Goal: Information Seeking & Learning: Compare options

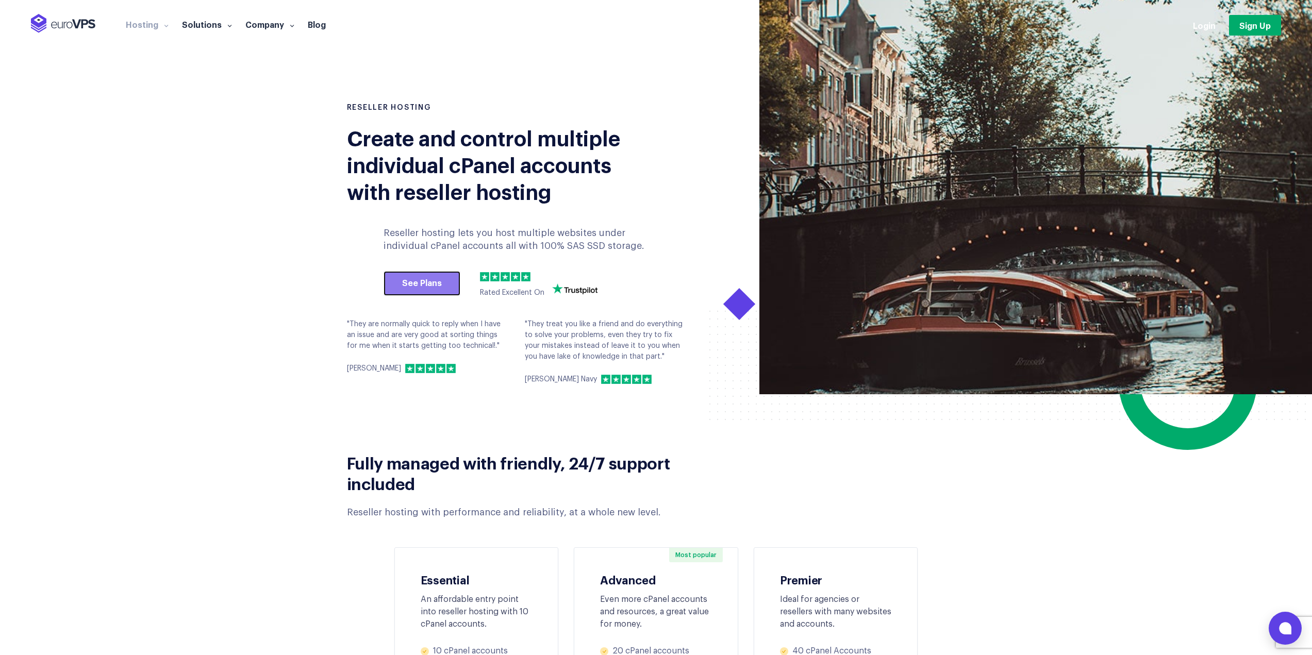
click at [404, 285] on link "See Plans" at bounding box center [422, 283] width 77 height 25
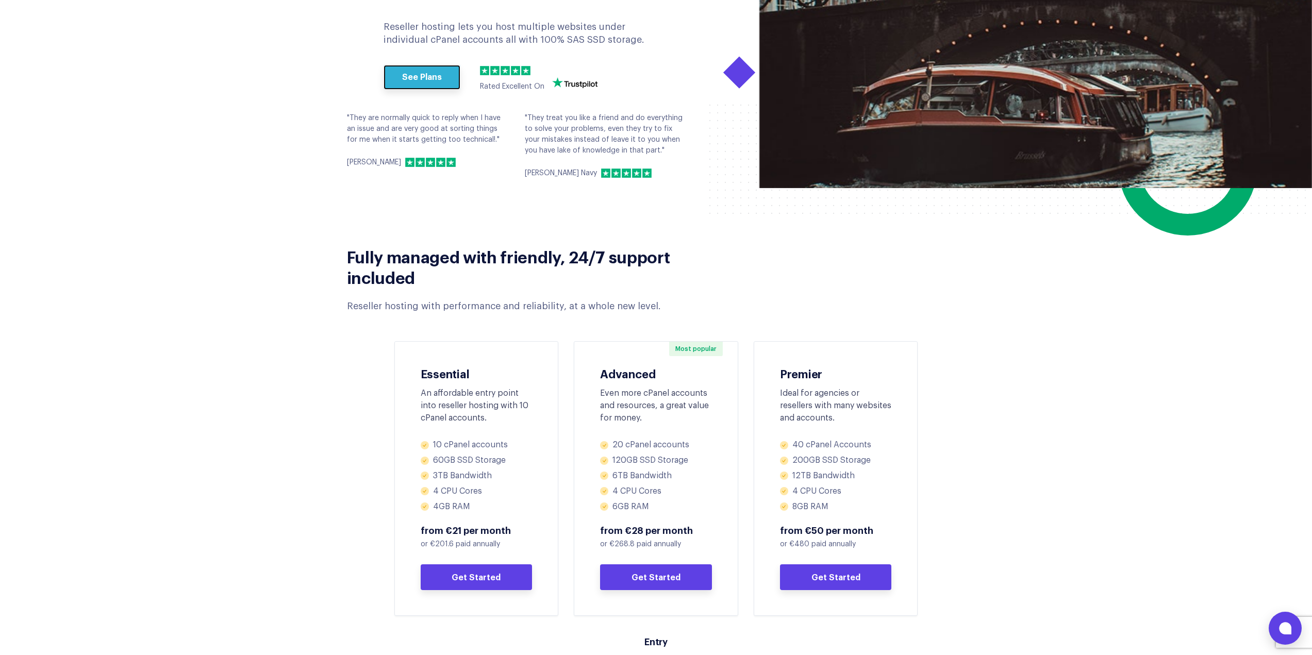
scroll to position [361, 0]
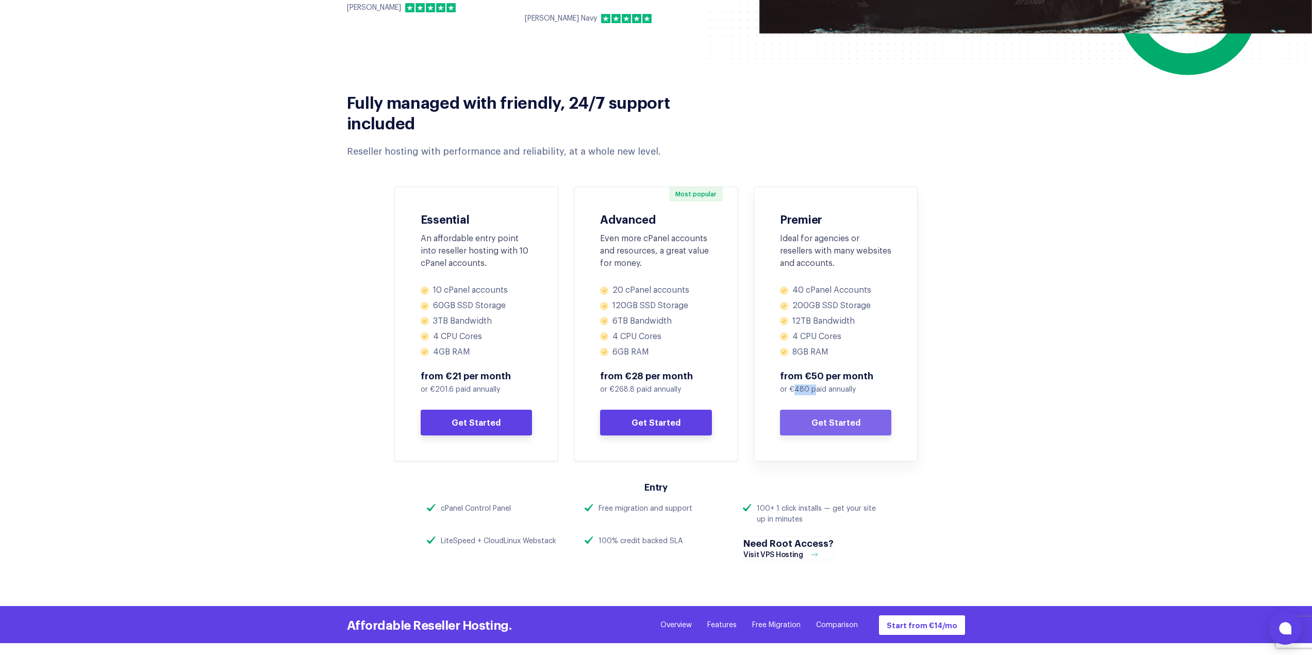
drag, startPoint x: 794, startPoint y: 389, endPoint x: 819, endPoint y: 389, distance: 24.7
click at [816, 389] on p "or €480 paid annually" at bounding box center [836, 390] width 112 height 11
click at [297, 240] on section "Fully managed with friendly, 24/7 support included Reseller hosting with perfor…" at bounding box center [656, 276] width 1312 height 390
drag, startPoint x: 791, startPoint y: 291, endPoint x: 823, endPoint y: 292, distance: 32.5
click at [805, 291] on li "40 cPanel Accounts" at bounding box center [836, 290] width 112 height 11
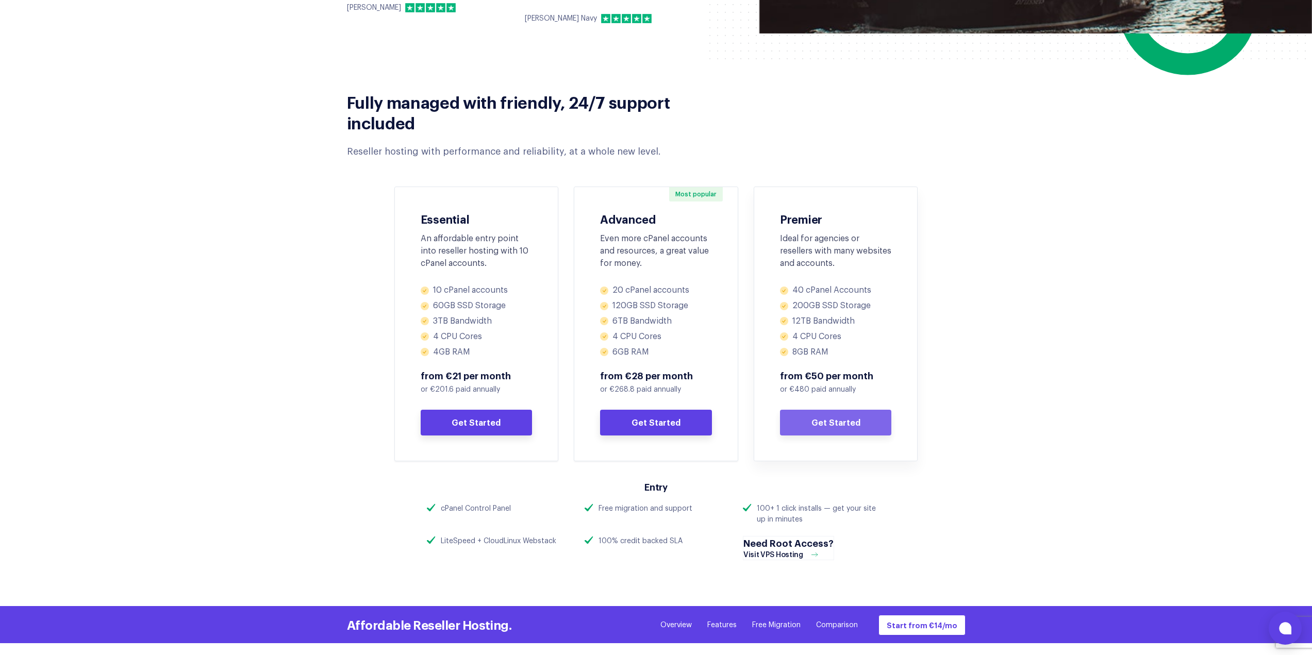
click at [836, 290] on li "40 cPanel Accounts" at bounding box center [836, 290] width 112 height 11
drag, startPoint x: 792, startPoint y: 300, endPoint x: 861, endPoint y: 301, distance: 69.1
click at [861, 301] on ul "40 cPanel Accounts 200GB SSD Storage 12TB Bandwidth 4 CPU Cores 8GB RAM" at bounding box center [836, 321] width 112 height 72
click at [860, 302] on li "200GB SSD Storage" at bounding box center [836, 306] width 112 height 11
click at [716, 313] on div "Most popular Advanced Even more cPanel accounts and resources, a great value fo…" at bounding box center [656, 324] width 164 height 275
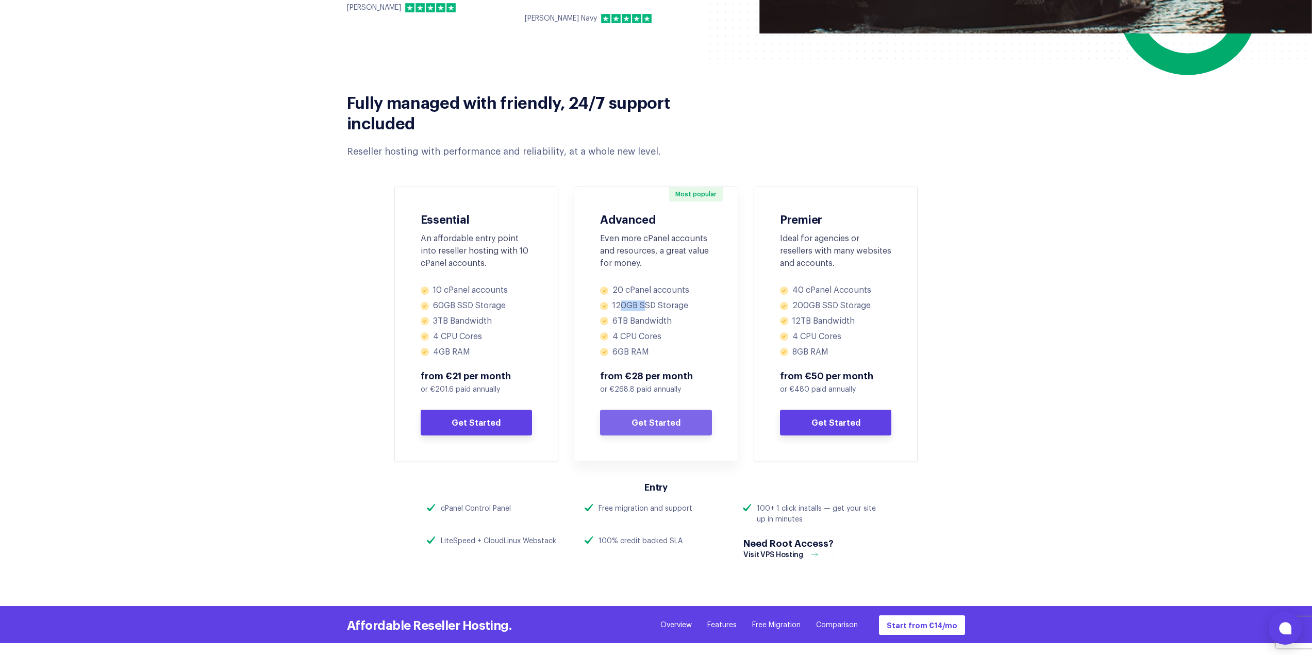
drag, startPoint x: 644, startPoint y: 301, endPoint x: 618, endPoint y: 301, distance: 26.3
click at [618, 301] on li "120GB SSD Storage" at bounding box center [656, 306] width 112 height 11
drag, startPoint x: 616, startPoint y: 292, endPoint x: 638, endPoint y: 311, distance: 29.2
click at [640, 307] on ul "20 cPanel accounts 120GB SSD Storage 6TB Bandwidth 4 CPU Cores 6GB RAM" at bounding box center [656, 321] width 112 height 72
click at [647, 328] on ul "20 cPanel accounts 120GB SSD Storage 6TB Bandwidth 4 CPU Cores 6GB RAM" at bounding box center [656, 321] width 112 height 72
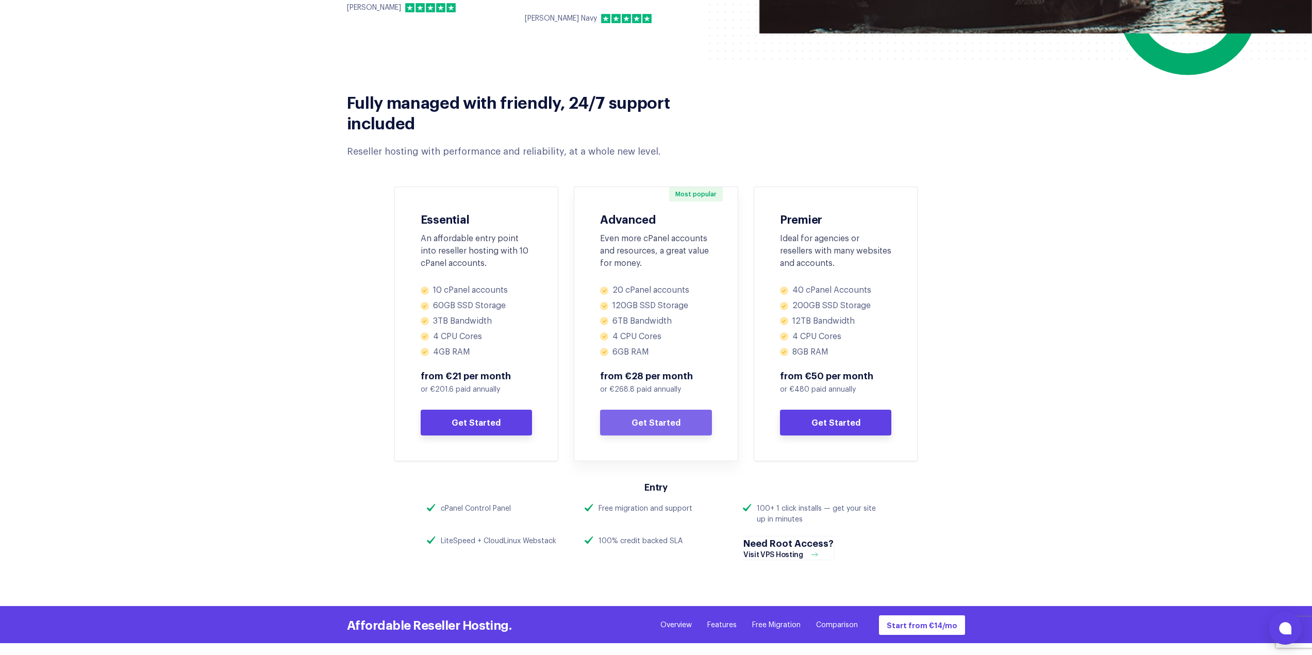
click at [633, 389] on p "or €268.8 paid annually" at bounding box center [656, 390] width 112 height 11
drag, startPoint x: 633, startPoint y: 389, endPoint x: 645, endPoint y: 387, distance: 12.5
click at [633, 389] on p "or €268.8 paid annually" at bounding box center [656, 390] width 112 height 11
drag, startPoint x: 645, startPoint y: 387, endPoint x: 623, endPoint y: 388, distance: 21.7
click at [644, 387] on p "or €268.8 paid annually" at bounding box center [656, 390] width 112 height 11
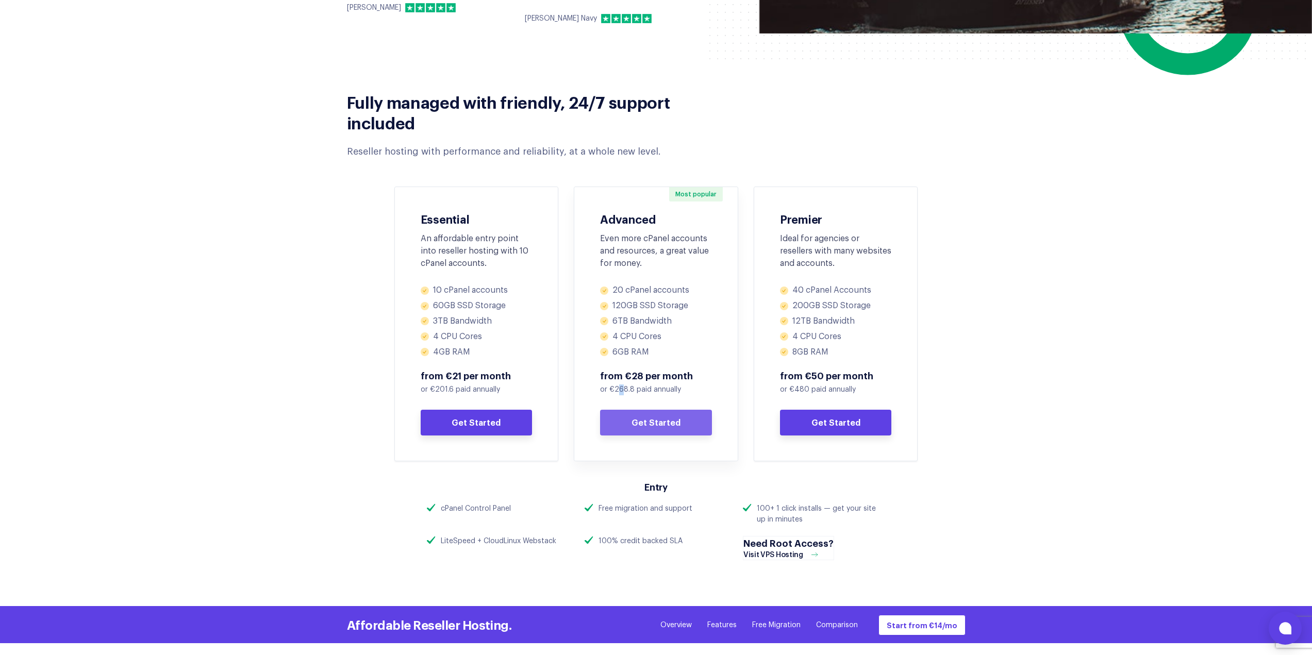
drag, startPoint x: 614, startPoint y: 388, endPoint x: 623, endPoint y: 390, distance: 8.5
click at [623, 390] on p "or €268.8 paid annually" at bounding box center [656, 390] width 112 height 11
click at [627, 390] on p "or €268.8 paid annually" at bounding box center [656, 390] width 112 height 11
click at [630, 390] on p "or €268.8 paid annually" at bounding box center [656, 390] width 112 height 11
drag, startPoint x: 684, startPoint y: 382, endPoint x: 693, endPoint y: 377, distance: 10.4
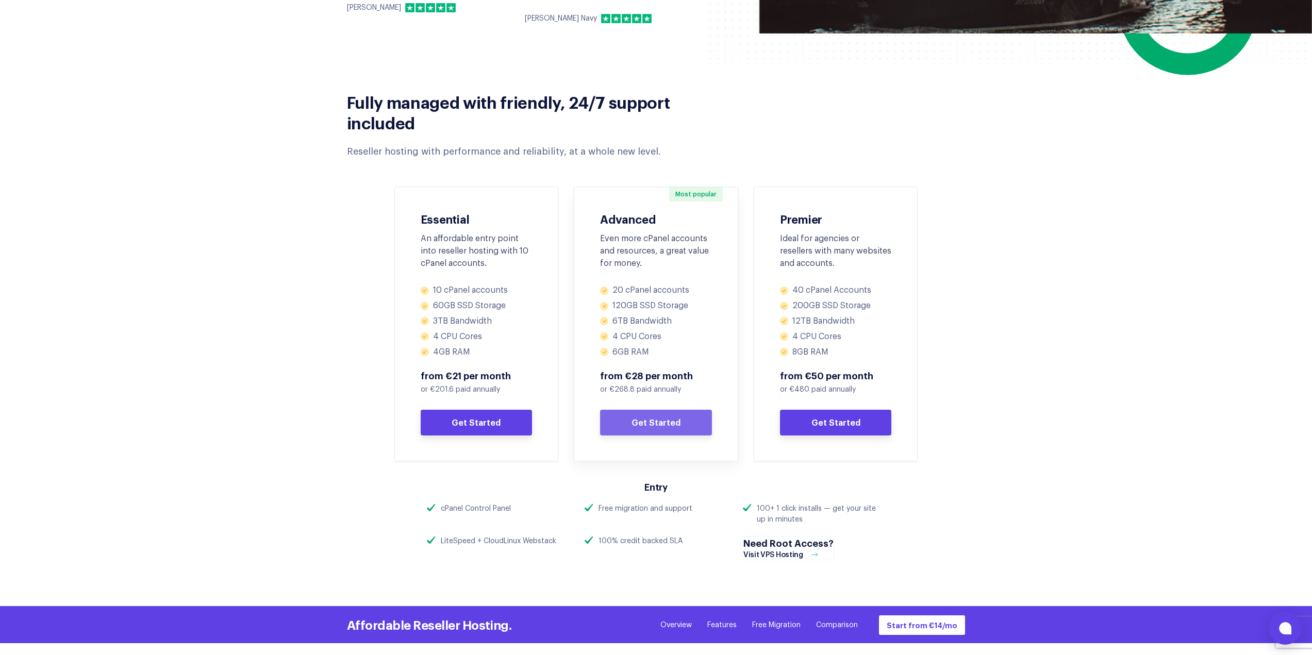
click at [685, 382] on span "from €28 per month" at bounding box center [656, 376] width 112 height 12
drag, startPoint x: 793, startPoint y: 388, endPoint x: 806, endPoint y: 392, distance: 13.0
click at [805, 391] on p "or €480 paid annually" at bounding box center [836, 390] width 112 height 11
click at [679, 385] on p "or €268.8 paid annually" at bounding box center [656, 390] width 112 height 11
